Goal: Transaction & Acquisition: Book appointment/travel/reservation

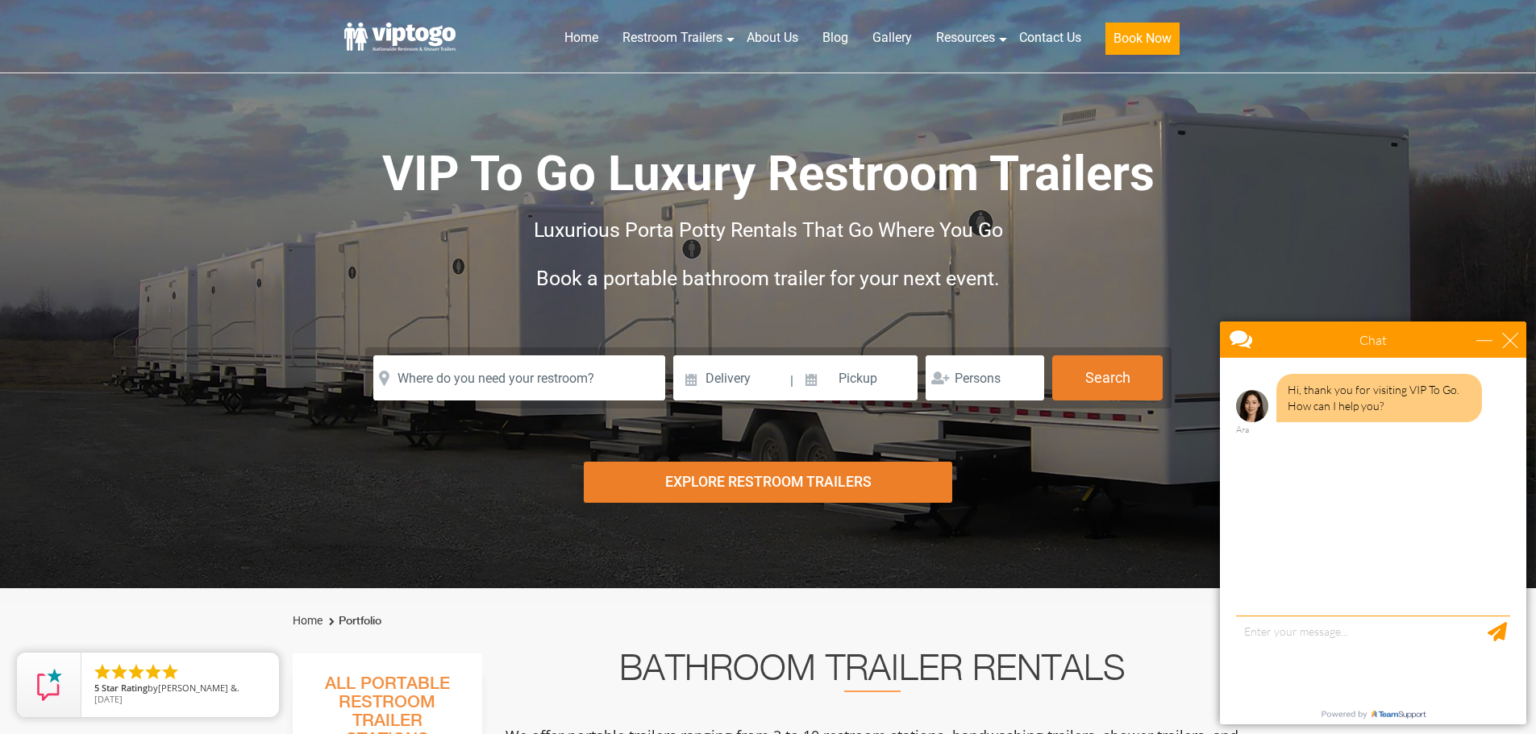
scroll to position [322, 0]
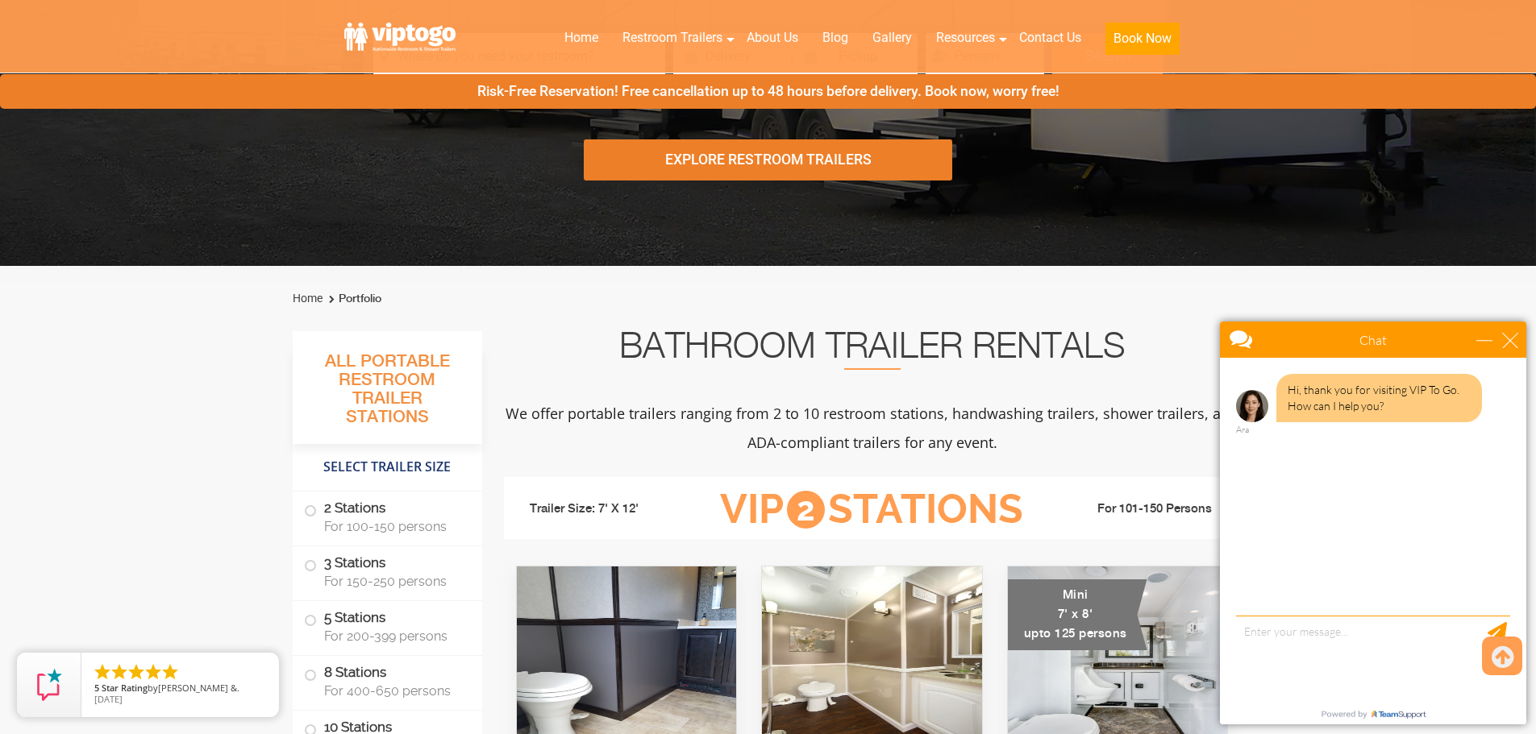
drag, startPoint x: 385, startPoint y: 539, endPoint x: 436, endPoint y: 427, distance: 122.6
click at [386, 543] on li "2 Stations For 100-150 persons" at bounding box center [387, 519] width 189 height 55
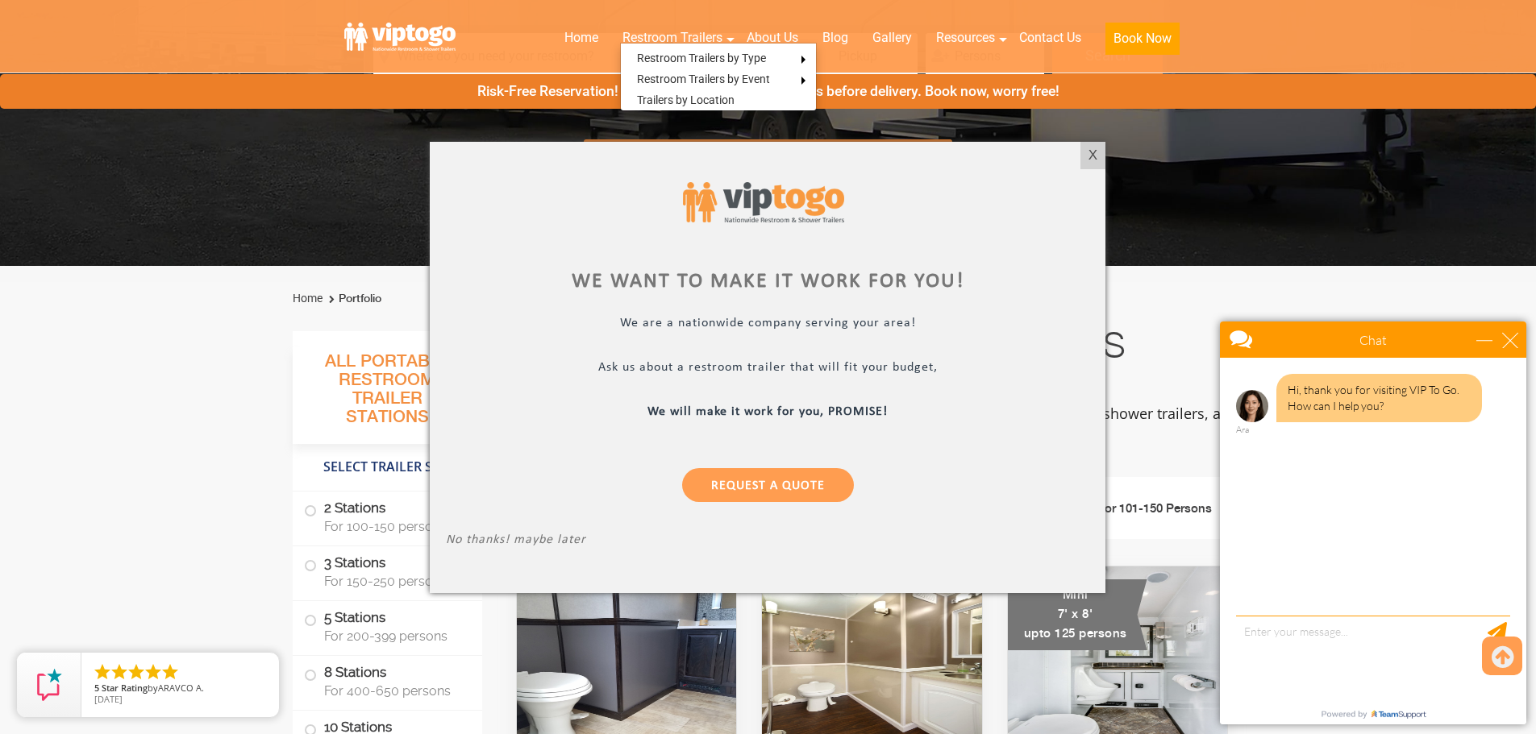
click at [1090, 155] on div "X" at bounding box center [1092, 155] width 25 height 27
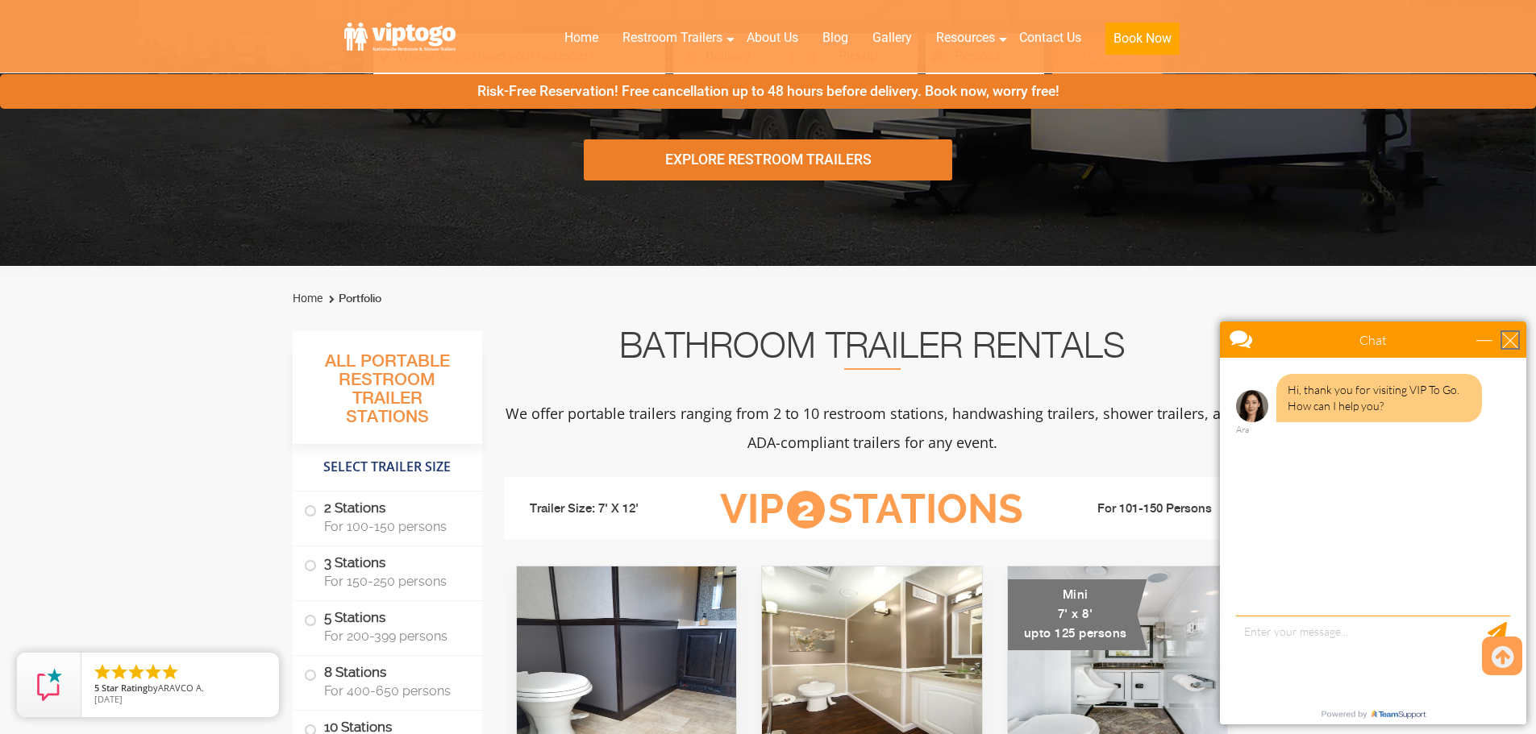
click at [1505, 341] on div "close" at bounding box center [1510, 340] width 16 height 16
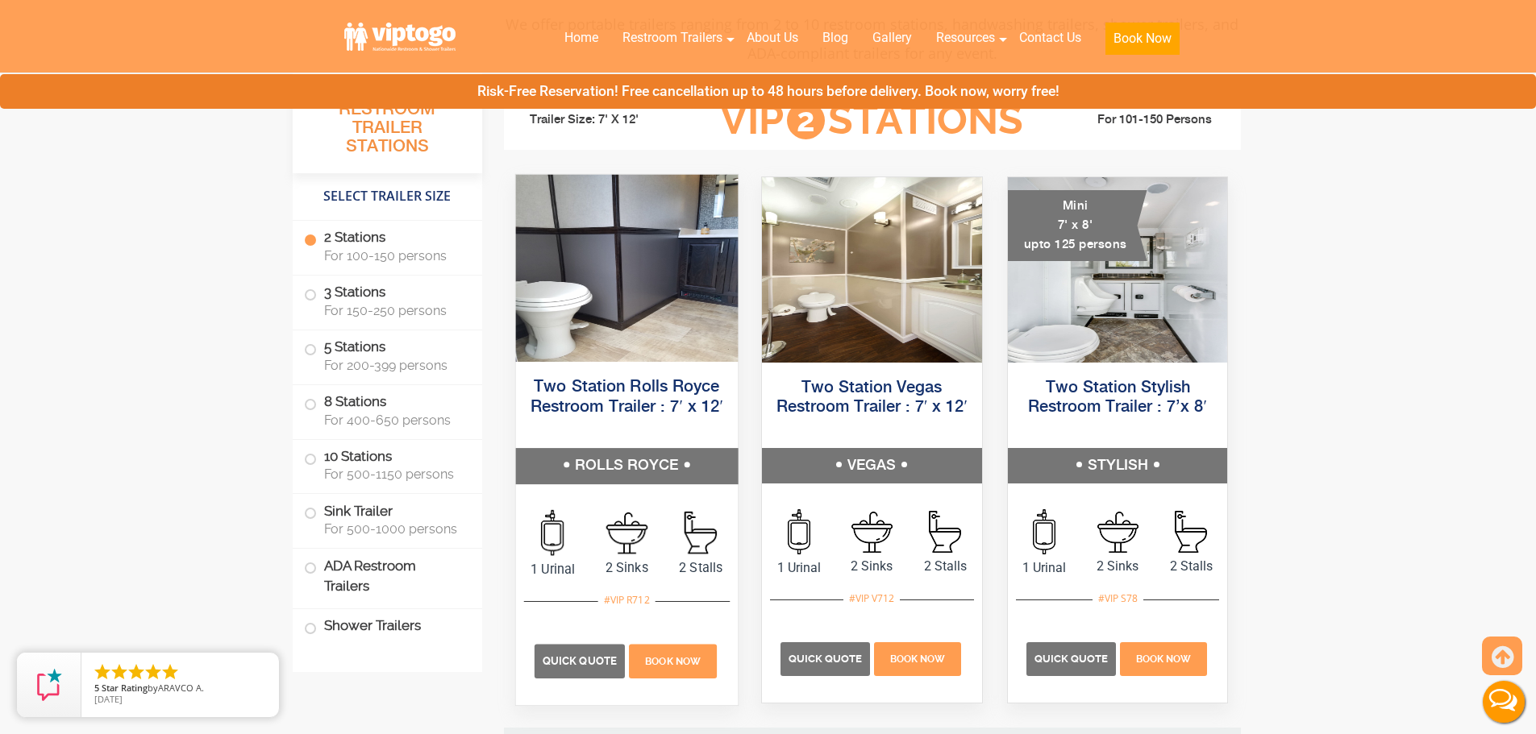
scroll to position [726, 0]
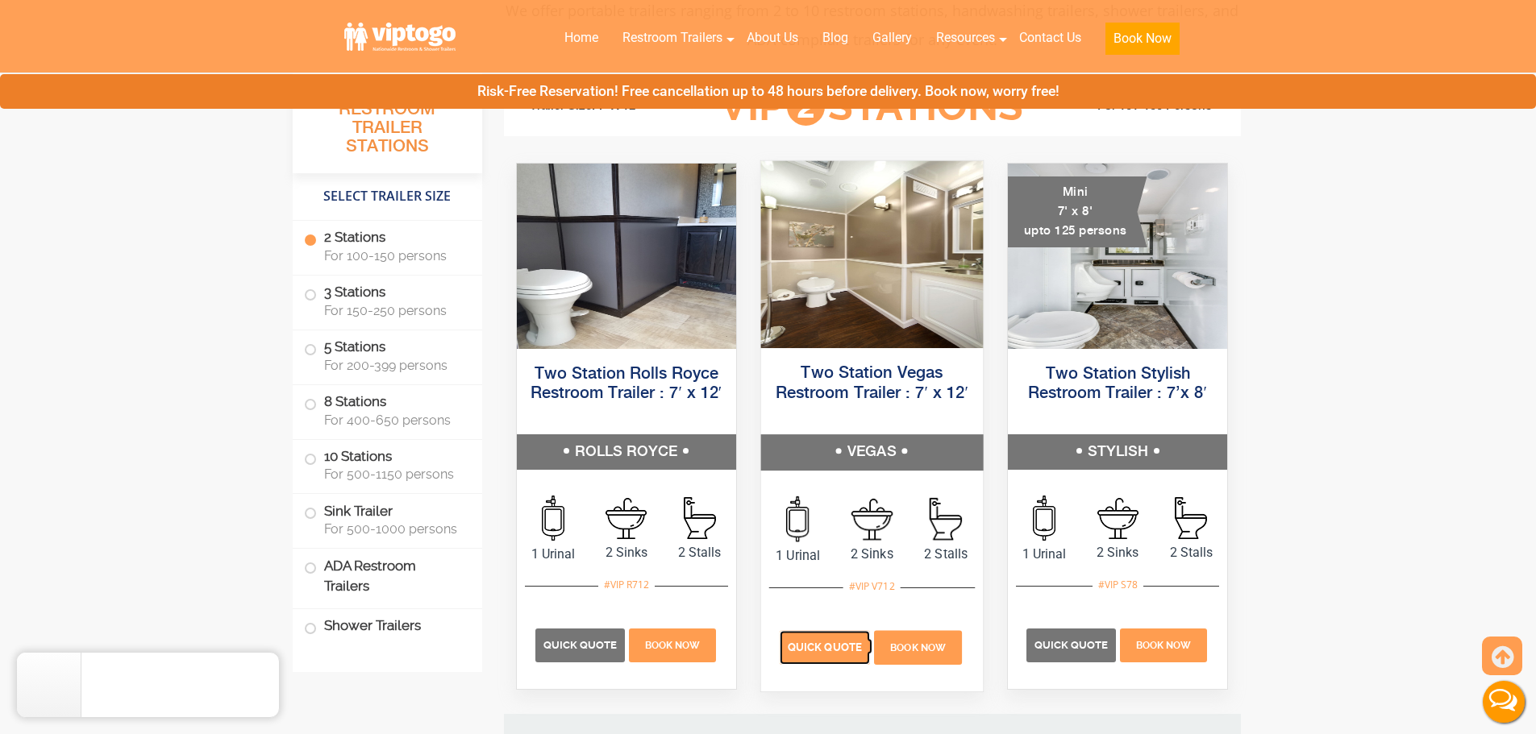
click at [807, 653] on p "Quick Quote" at bounding box center [825, 648] width 90 height 34
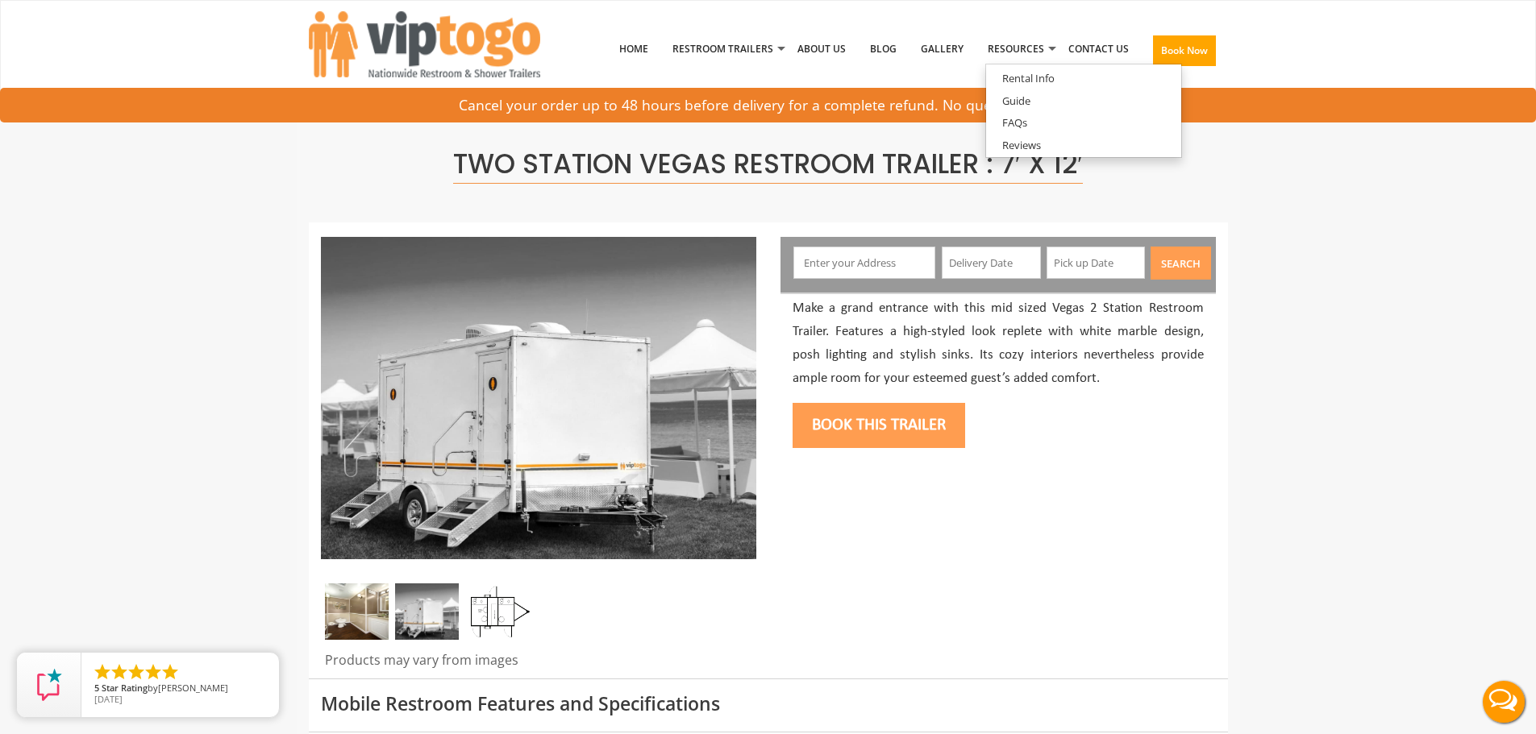
click at [865, 272] on input "text" at bounding box center [864, 263] width 142 height 32
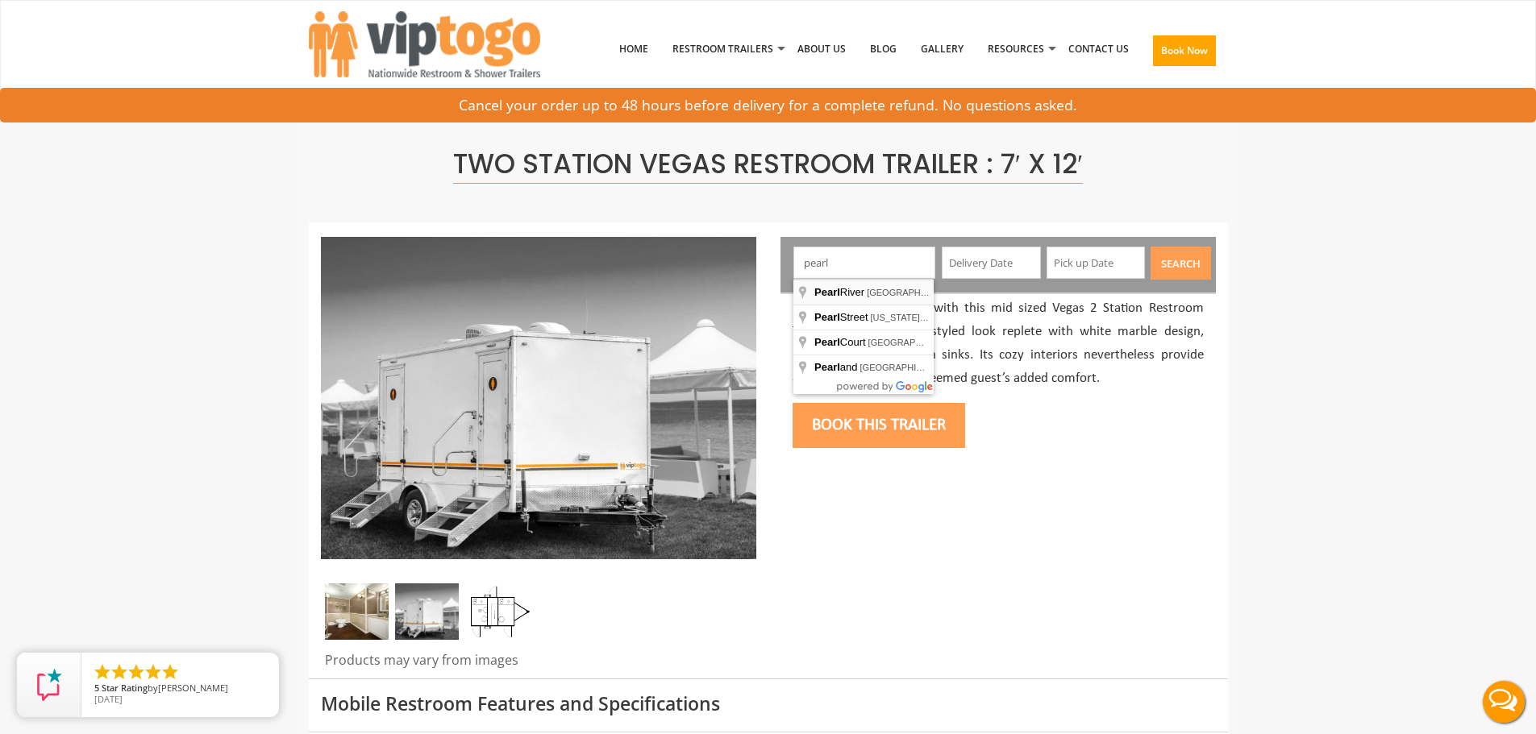
type input "[GEOGRAPHIC_DATA], [GEOGRAPHIC_DATA], [GEOGRAPHIC_DATA]"
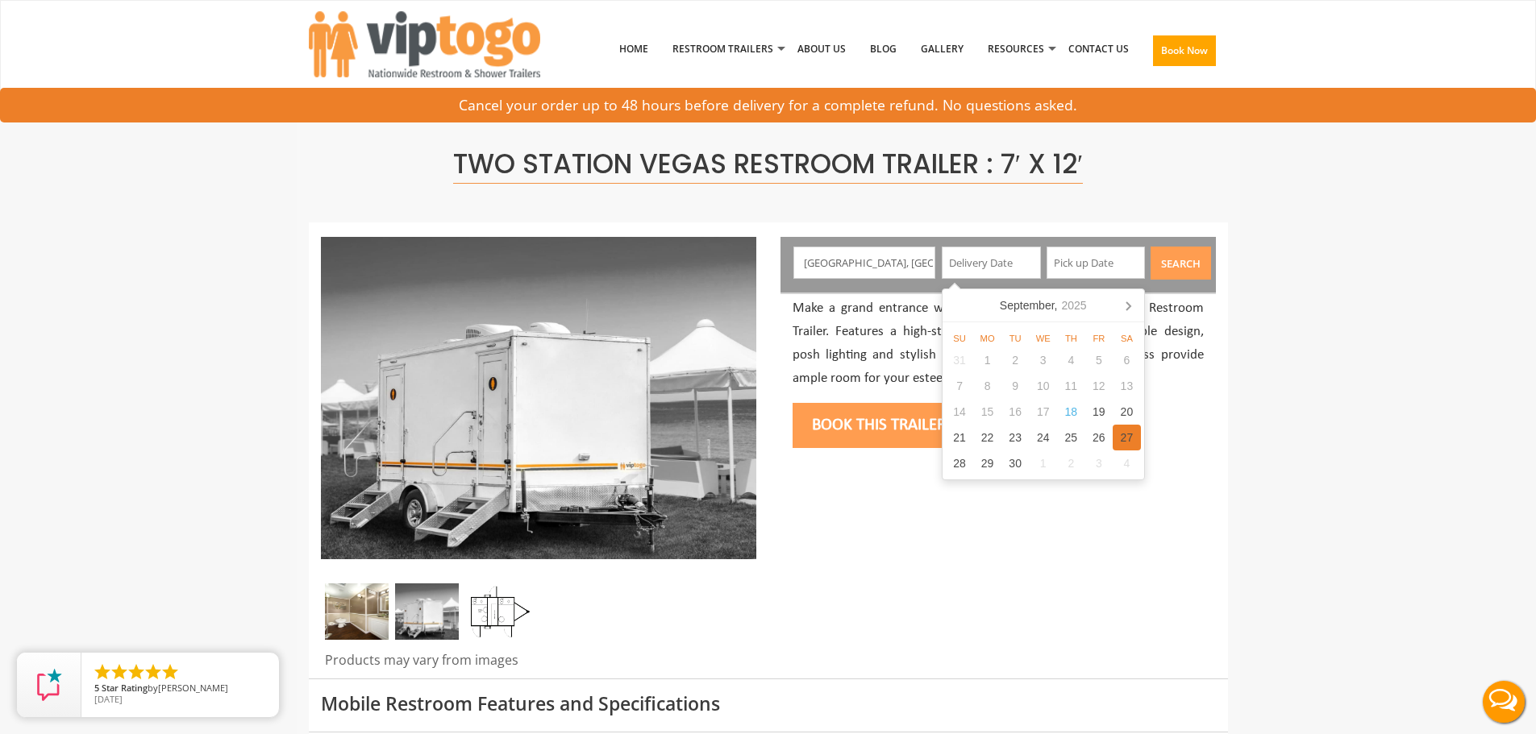
click at [1130, 437] on div "27" at bounding box center [1127, 438] width 28 height 26
type input "[DATE]"
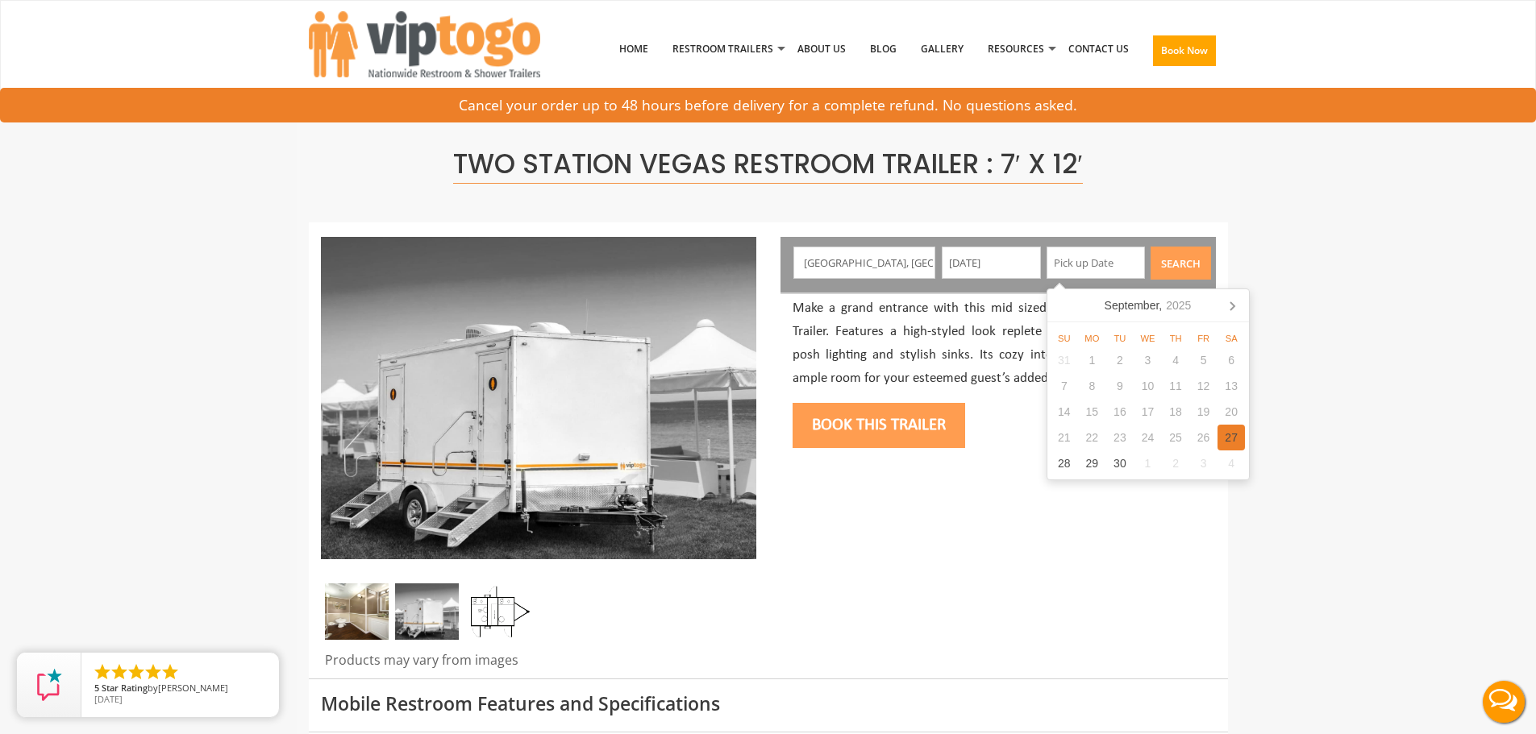
click at [1231, 435] on div "27" at bounding box center [1231, 438] width 28 height 26
type input "[DATE]"
click at [1189, 251] on button "Search" at bounding box center [1180, 263] width 60 height 33
